Goal: Navigation & Orientation: Find specific page/section

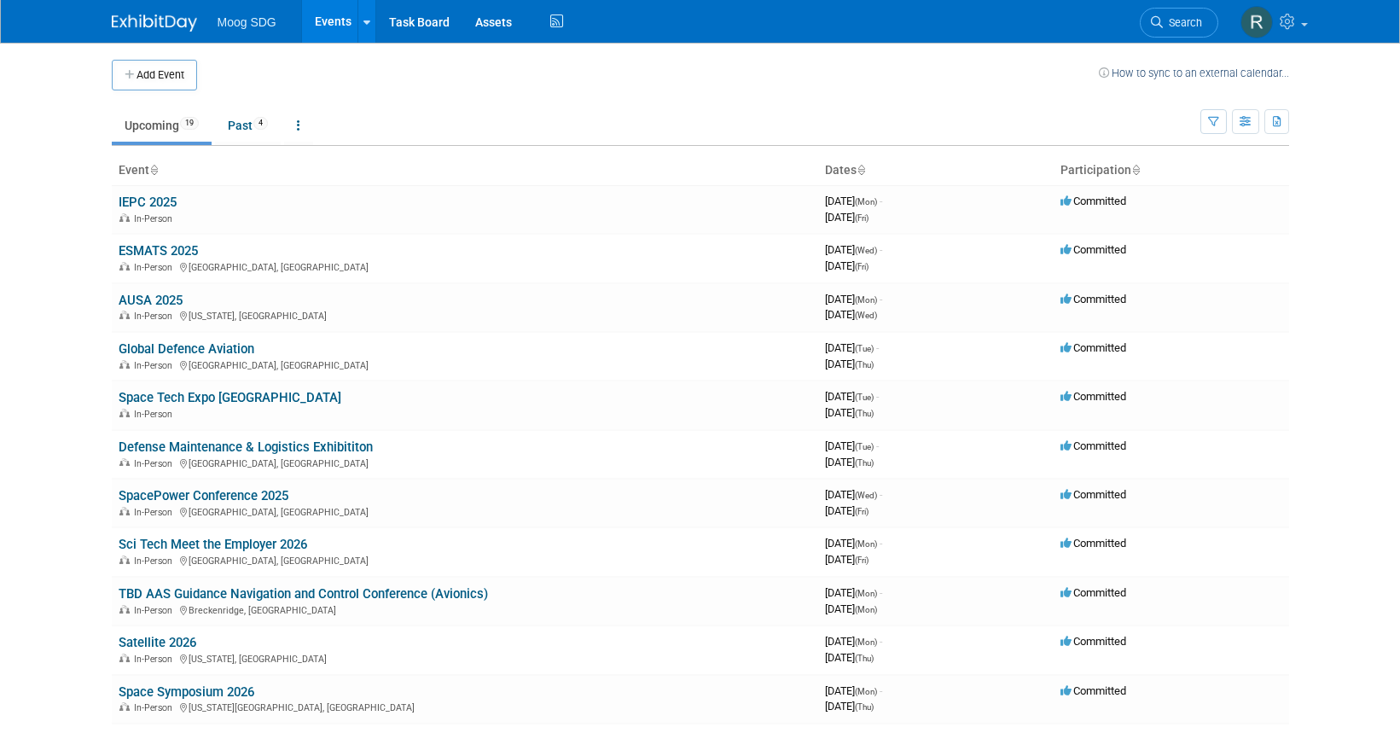
drag, startPoint x: 138, startPoint y: 296, endPoint x: 153, endPoint y: 294, distance: 14.7
click at [138, 296] on link "AUSA 2025" at bounding box center [151, 300] width 64 height 15
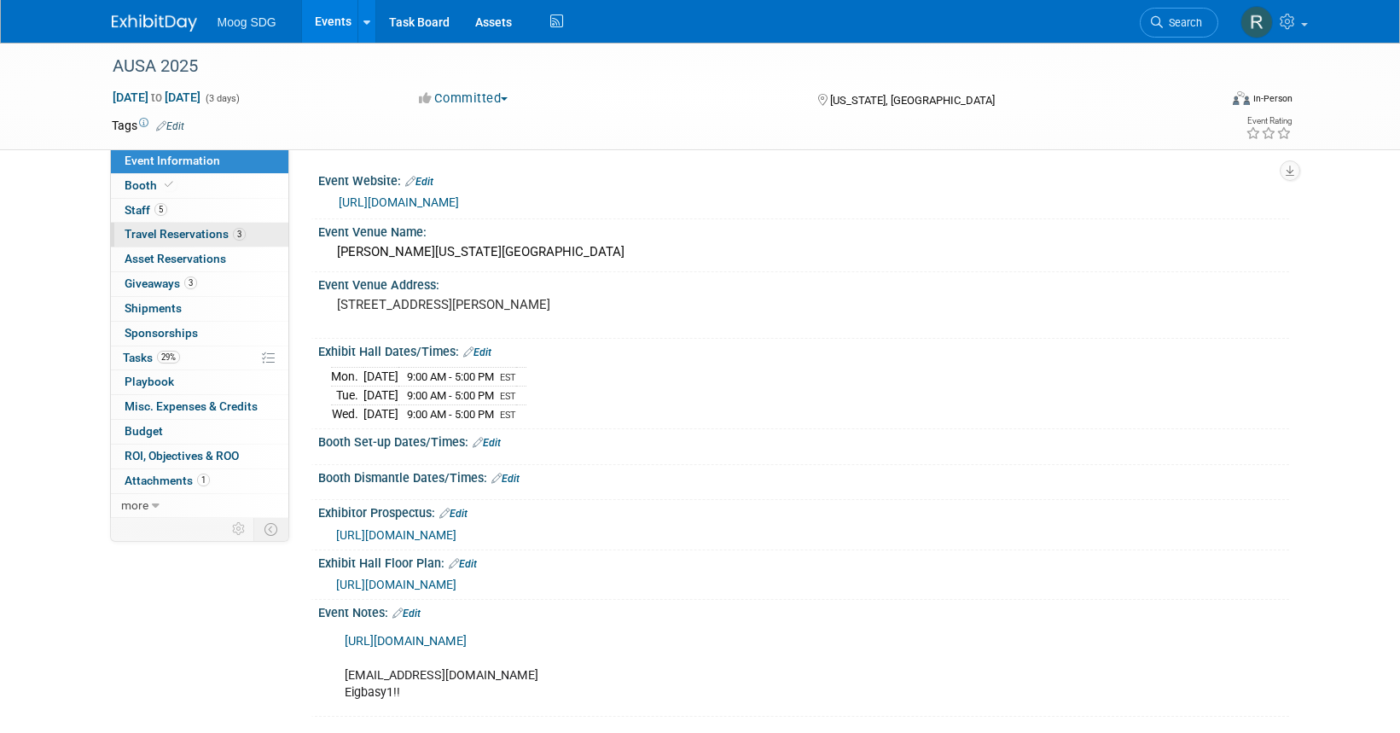
click at [137, 224] on link "3 Travel Reservations 3" at bounding box center [199, 235] width 177 height 24
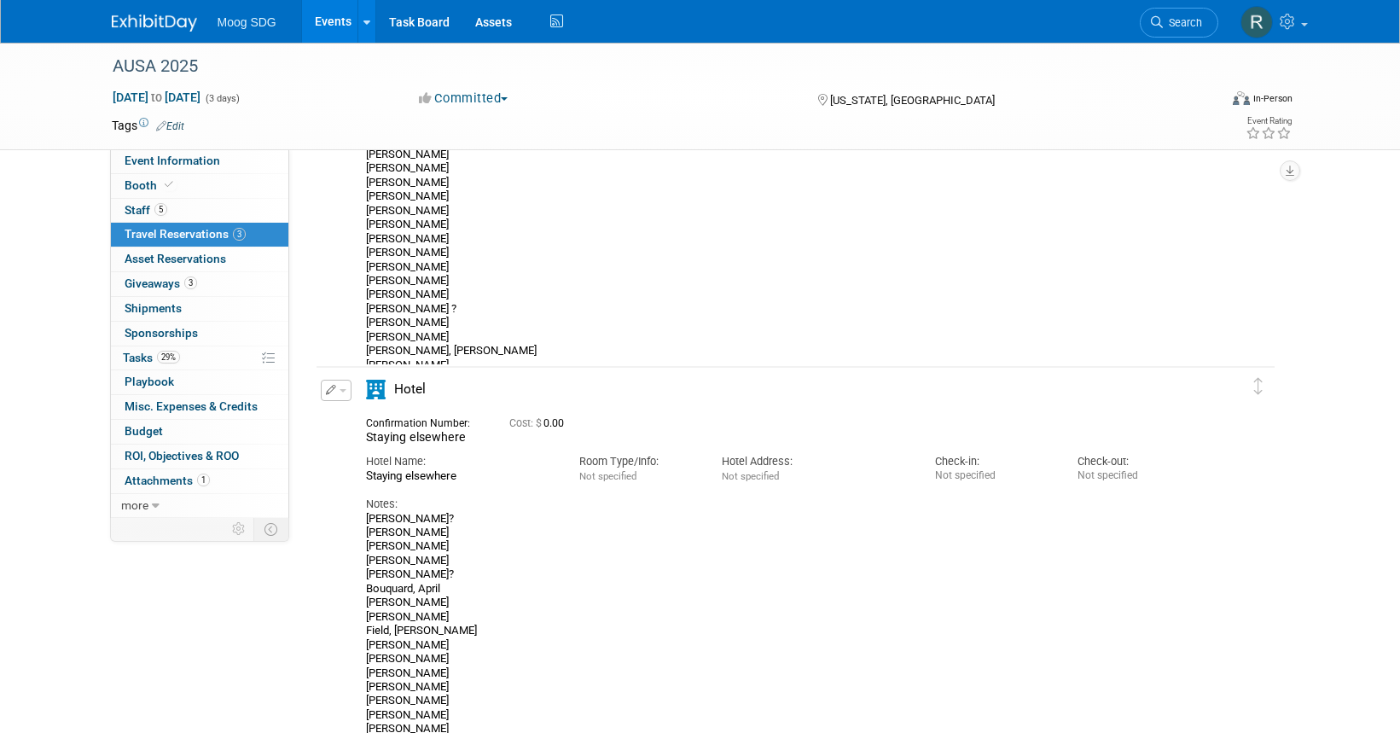
scroll to position [768, 0]
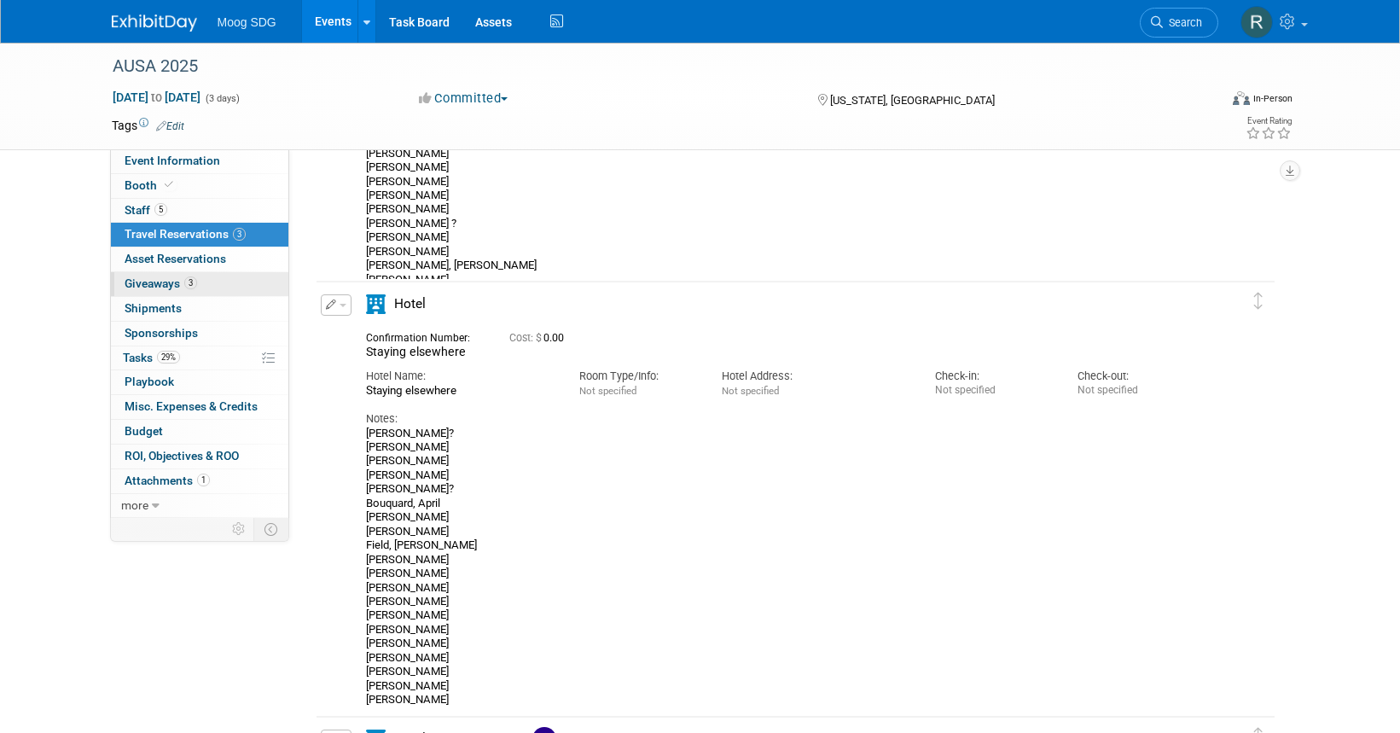
click at [148, 282] on span "Giveaways 3" at bounding box center [161, 283] width 73 height 14
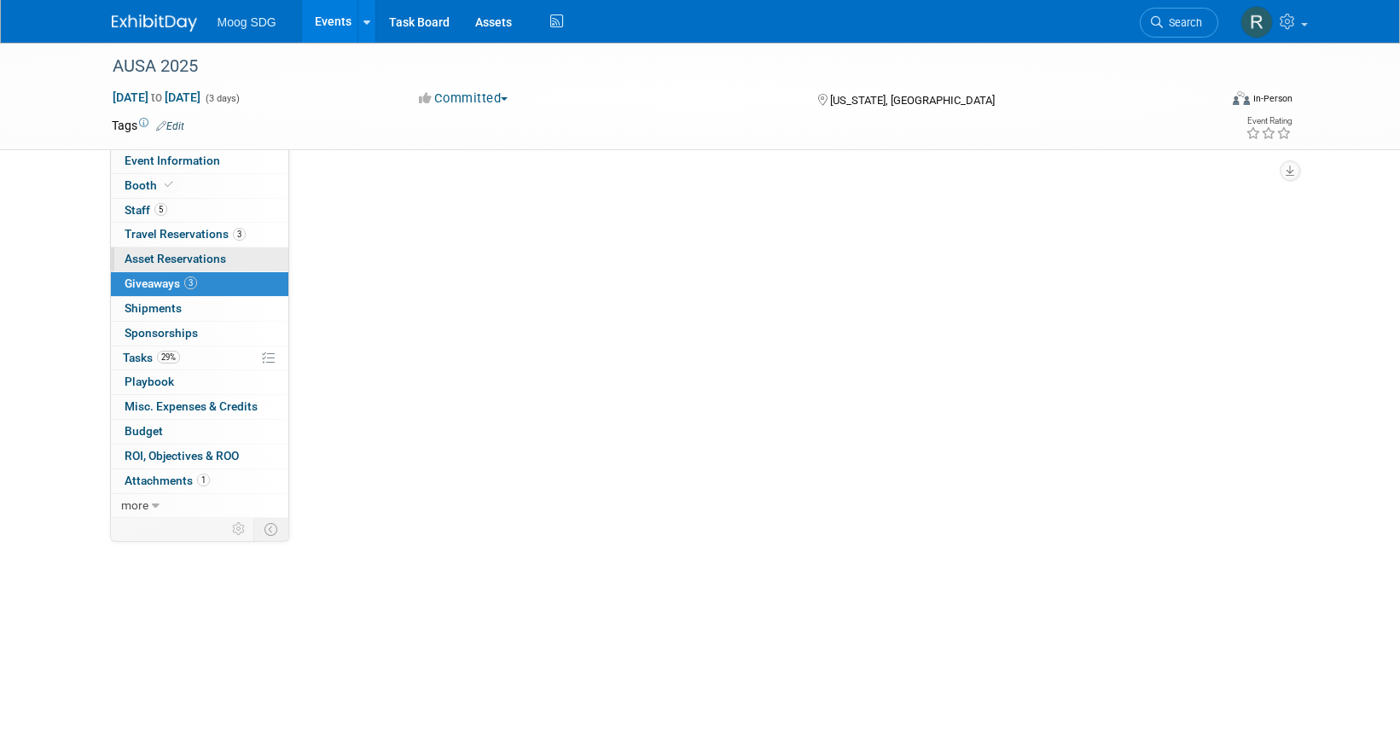
scroll to position [0, 0]
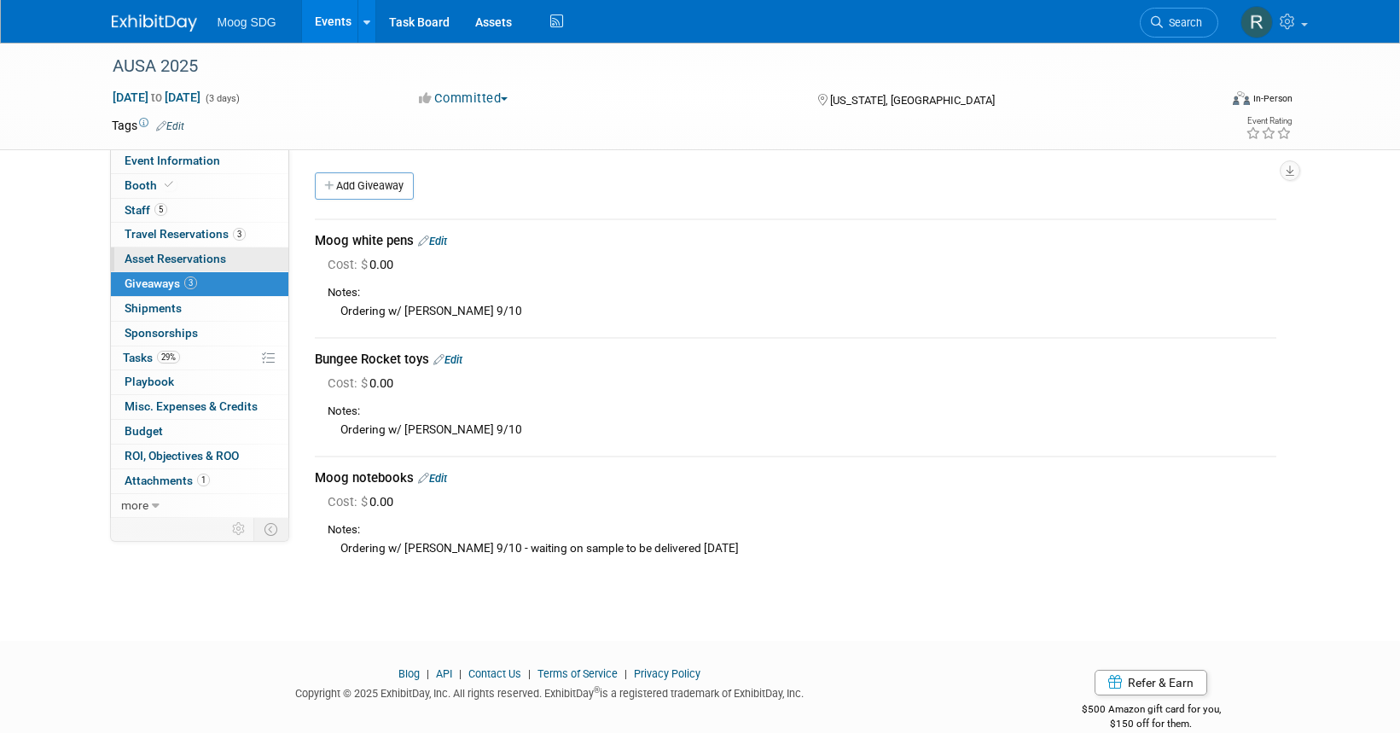
click at [145, 260] on span "Asset Reservations 0" at bounding box center [176, 259] width 102 height 14
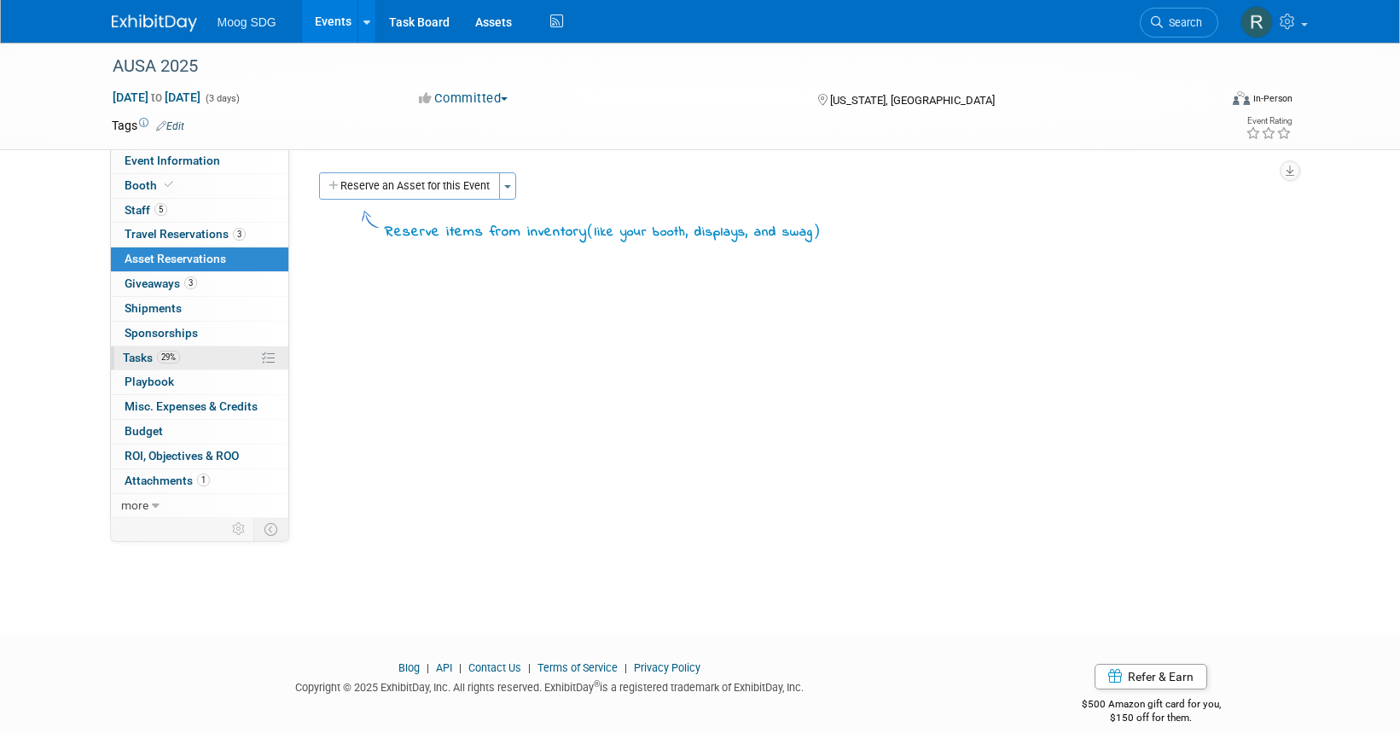
click at [137, 359] on span "Tasks 29%" at bounding box center [151, 358] width 57 height 14
